Goal: Find specific fact: Find specific fact

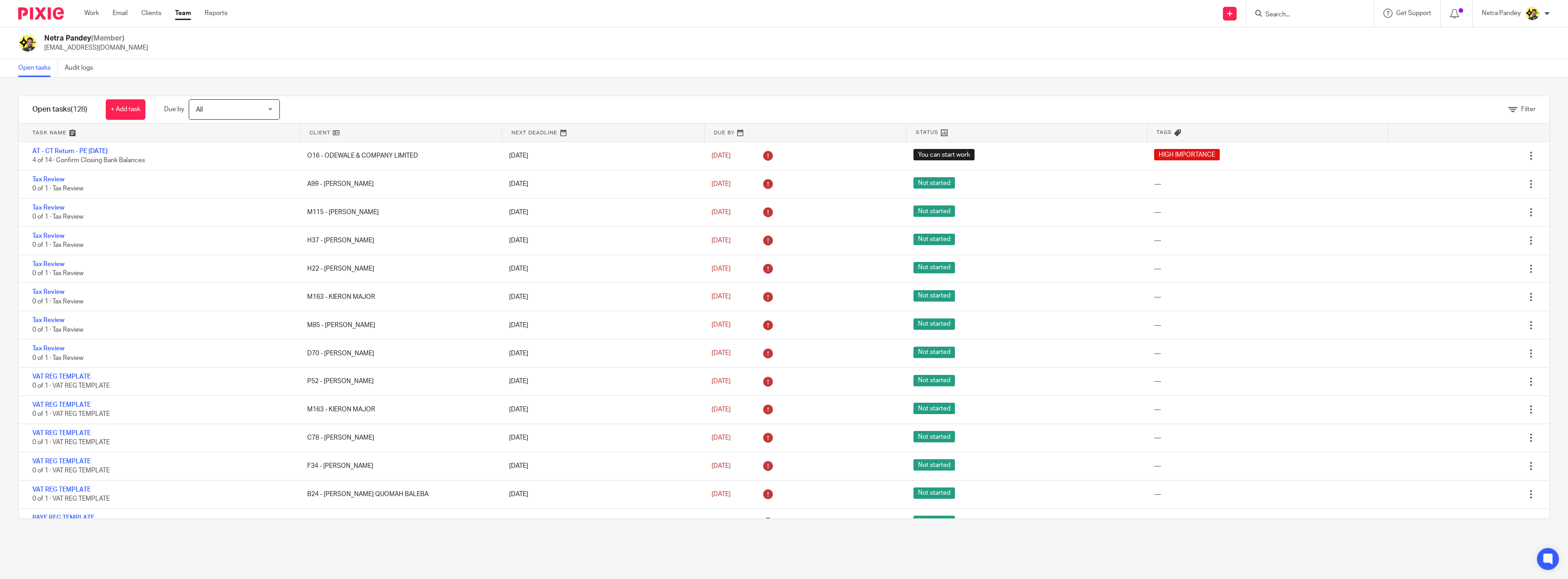
scroll to position [3233, 0]
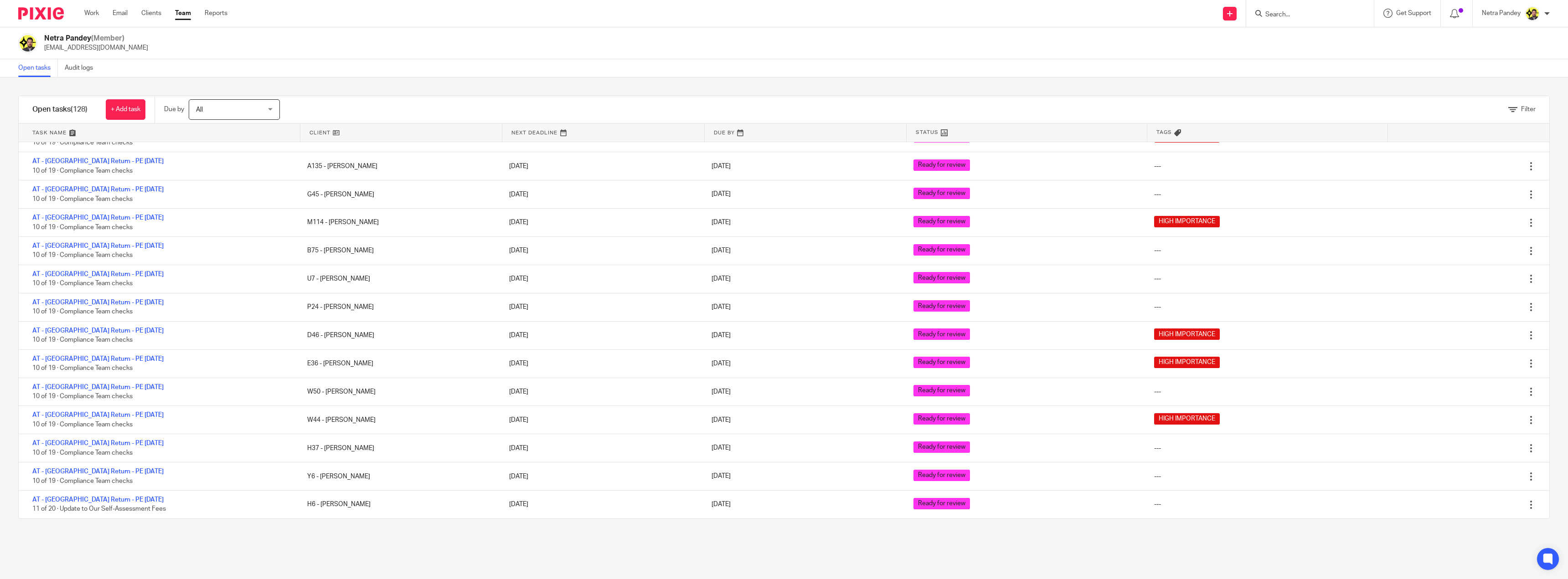
click at [1290, 14] on input "Search" at bounding box center [1305, 15] width 82 height 8
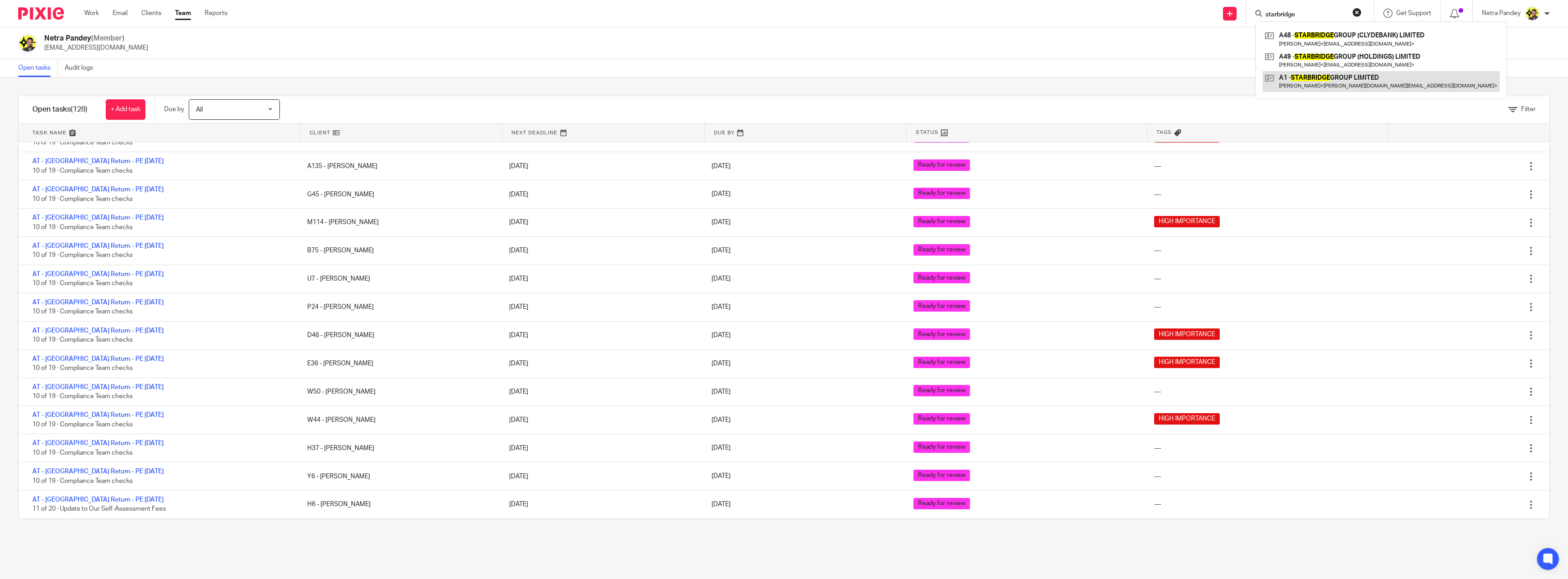
type input "starbridge"
click at [1342, 80] on link at bounding box center [1381, 82] width 237 height 21
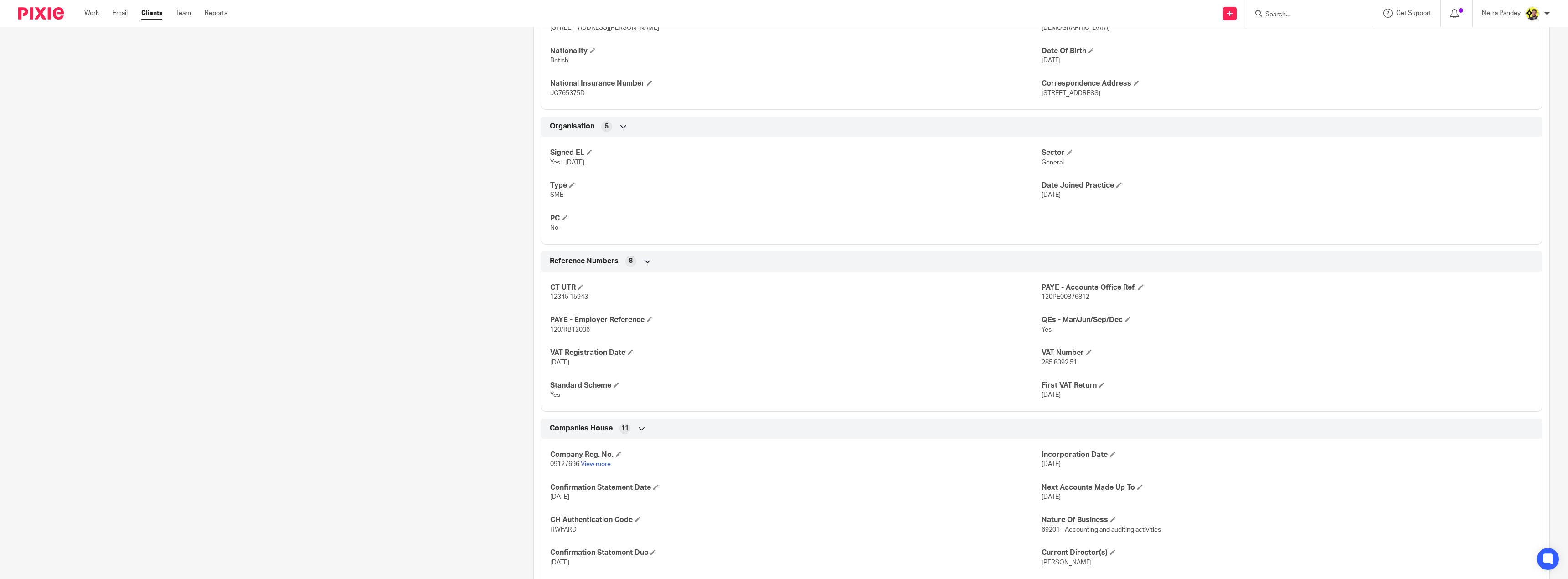
scroll to position [456, 0]
click at [583, 295] on span "12345 15943" at bounding box center [569, 296] width 38 height 6
copy p "12345 15943"
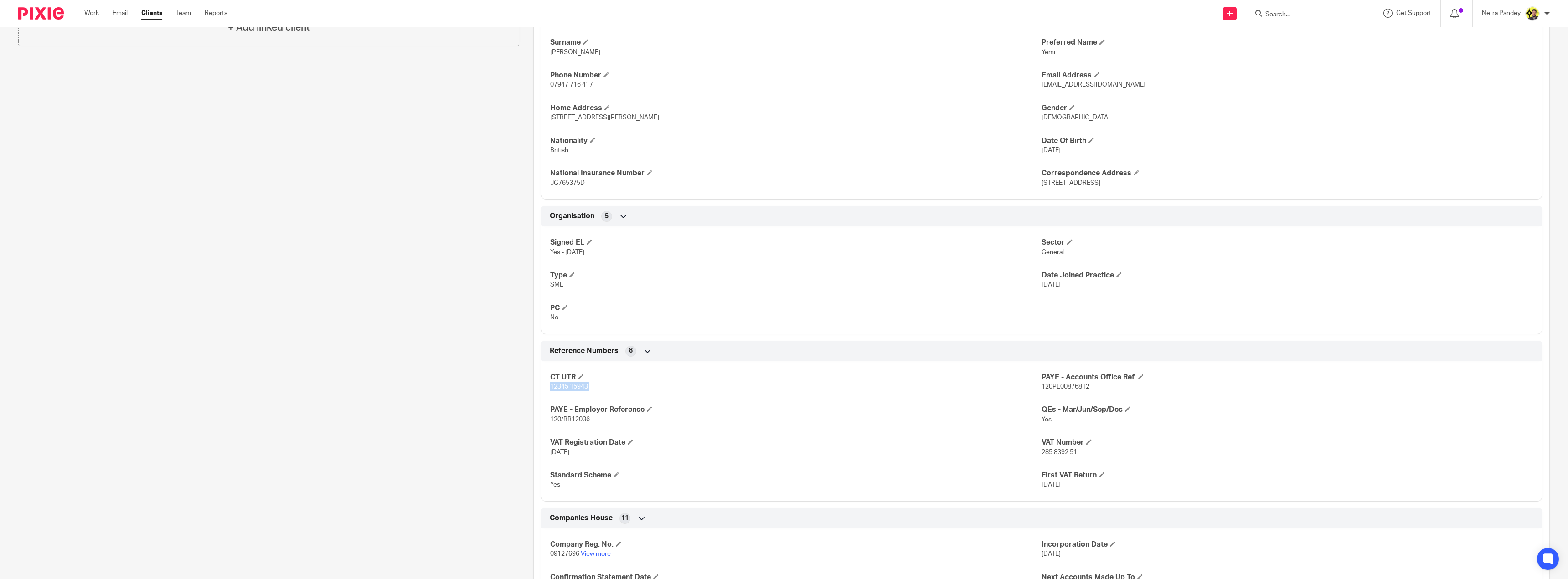
scroll to position [365, 0]
drag, startPoint x: 1131, startPoint y: 182, endPoint x: 1163, endPoint y: 185, distance: 32.1
click at [1163, 185] on p "320 City Road, London, England, EC1V 2NZ" at bounding box center [1287, 183] width 491 height 9
copy span "EC1V 2NZ"
